Goal: Navigation & Orientation: Find specific page/section

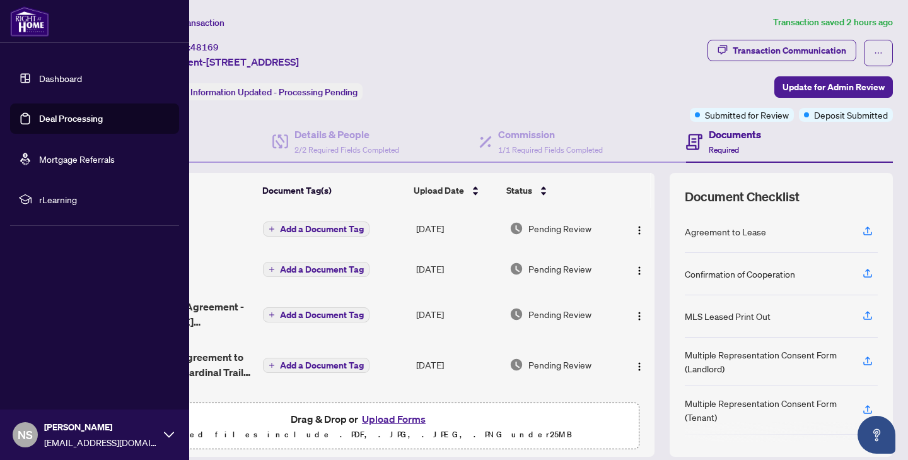
click at [52, 73] on link "Dashboard" at bounding box center [60, 78] width 43 height 11
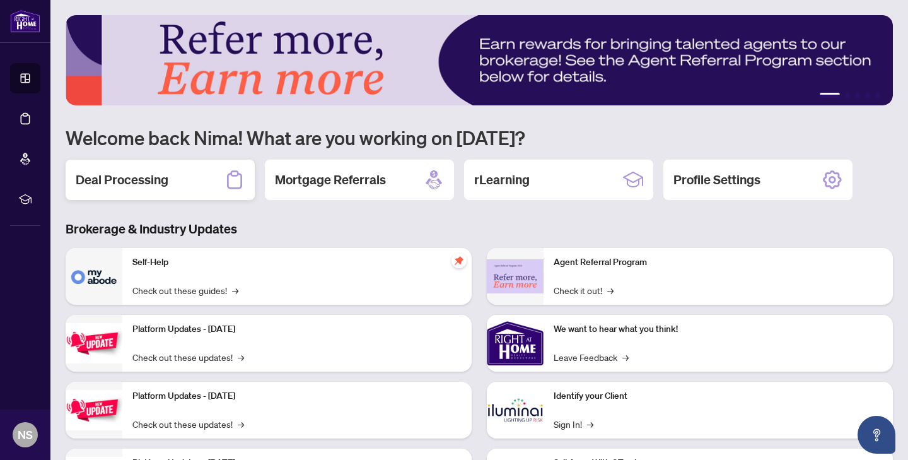
click at [174, 188] on div "Deal Processing" at bounding box center [160, 180] width 189 height 40
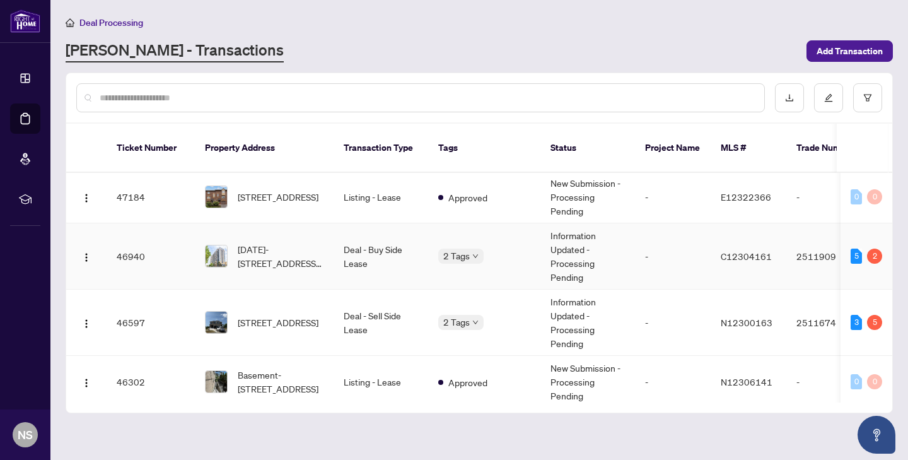
scroll to position [137, 0]
